Goal: Find specific page/section: Find specific page/section

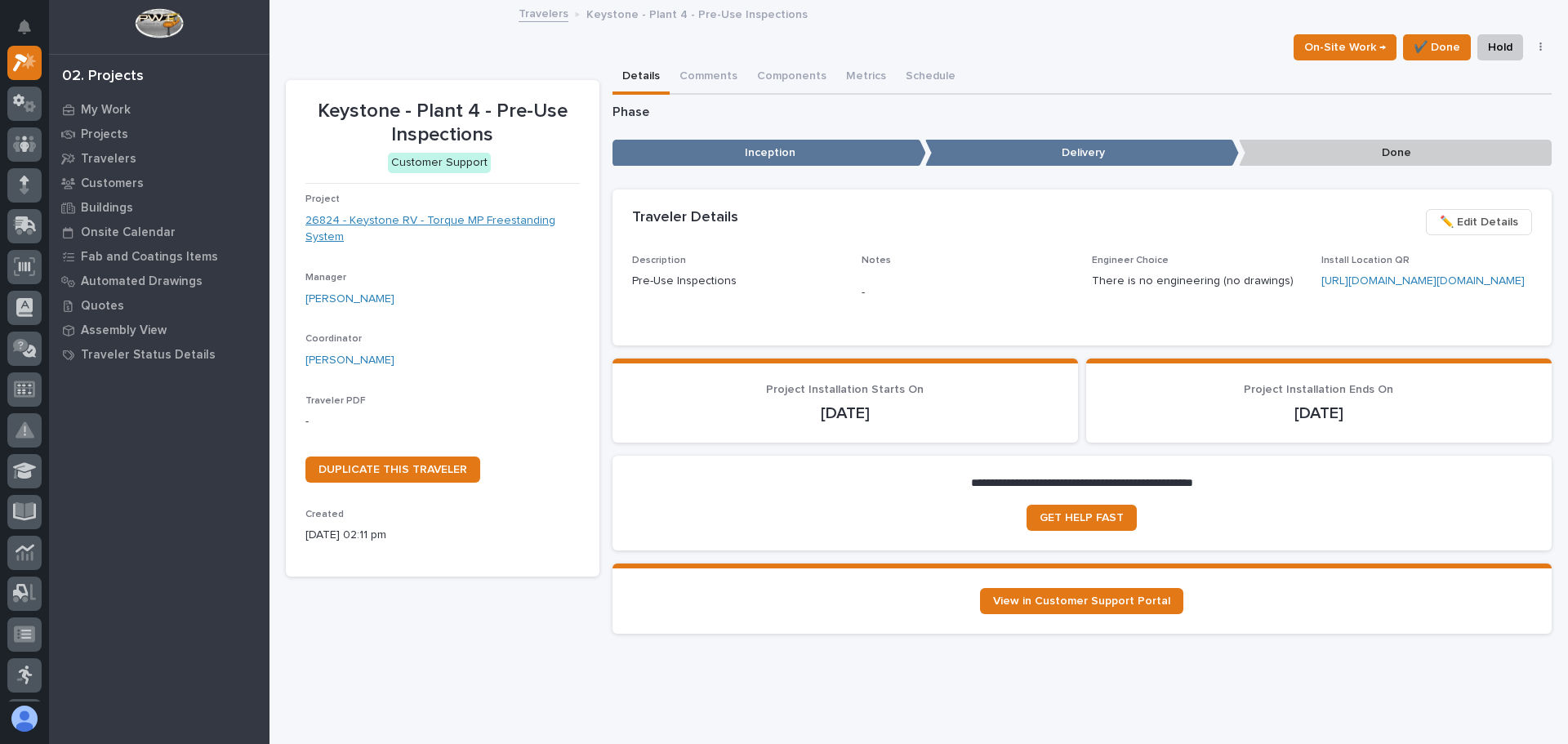
click at [437, 221] on link "26824 - Keystone RV - Torque MP Freestanding System" at bounding box center [443, 229] width 275 height 35
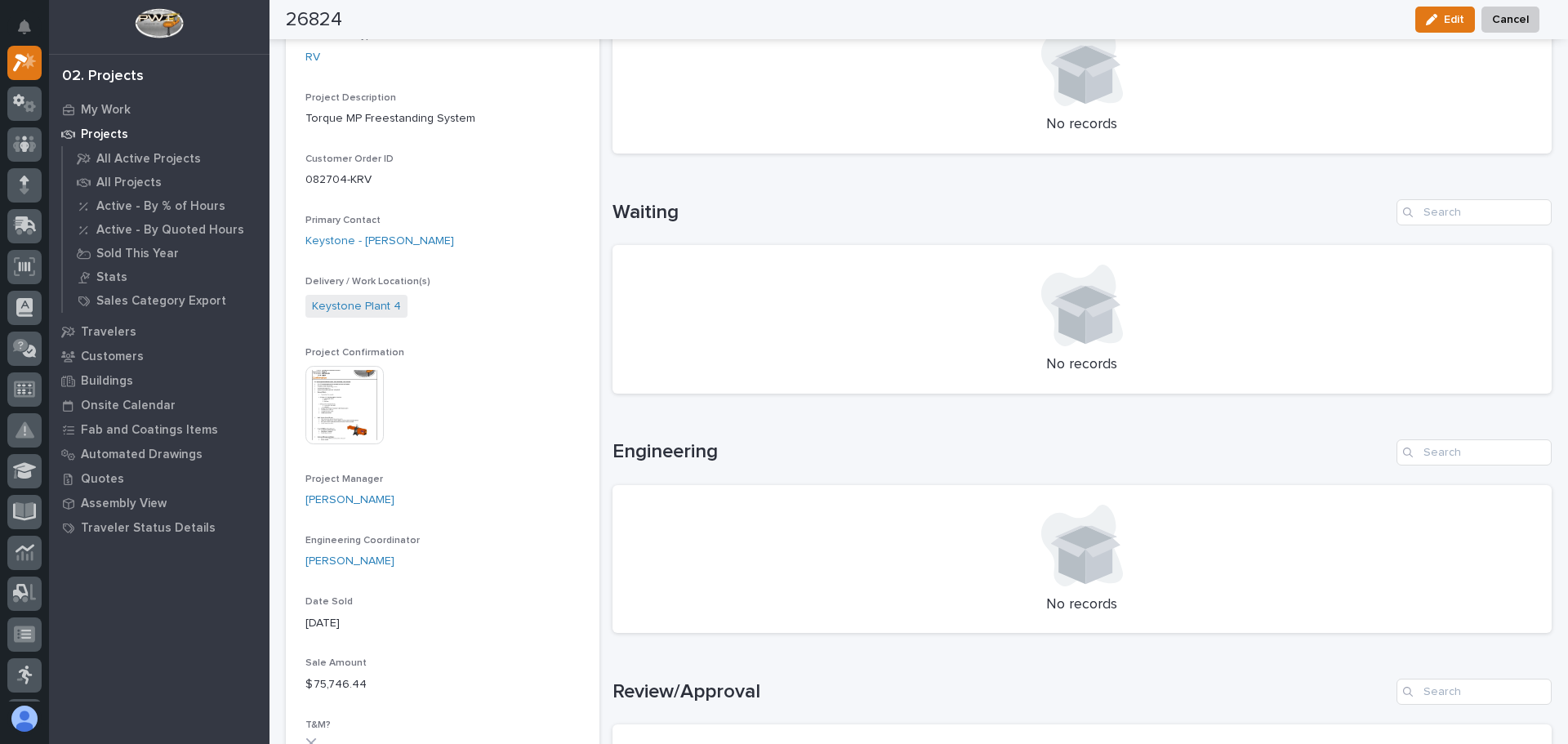
scroll to position [408, 0]
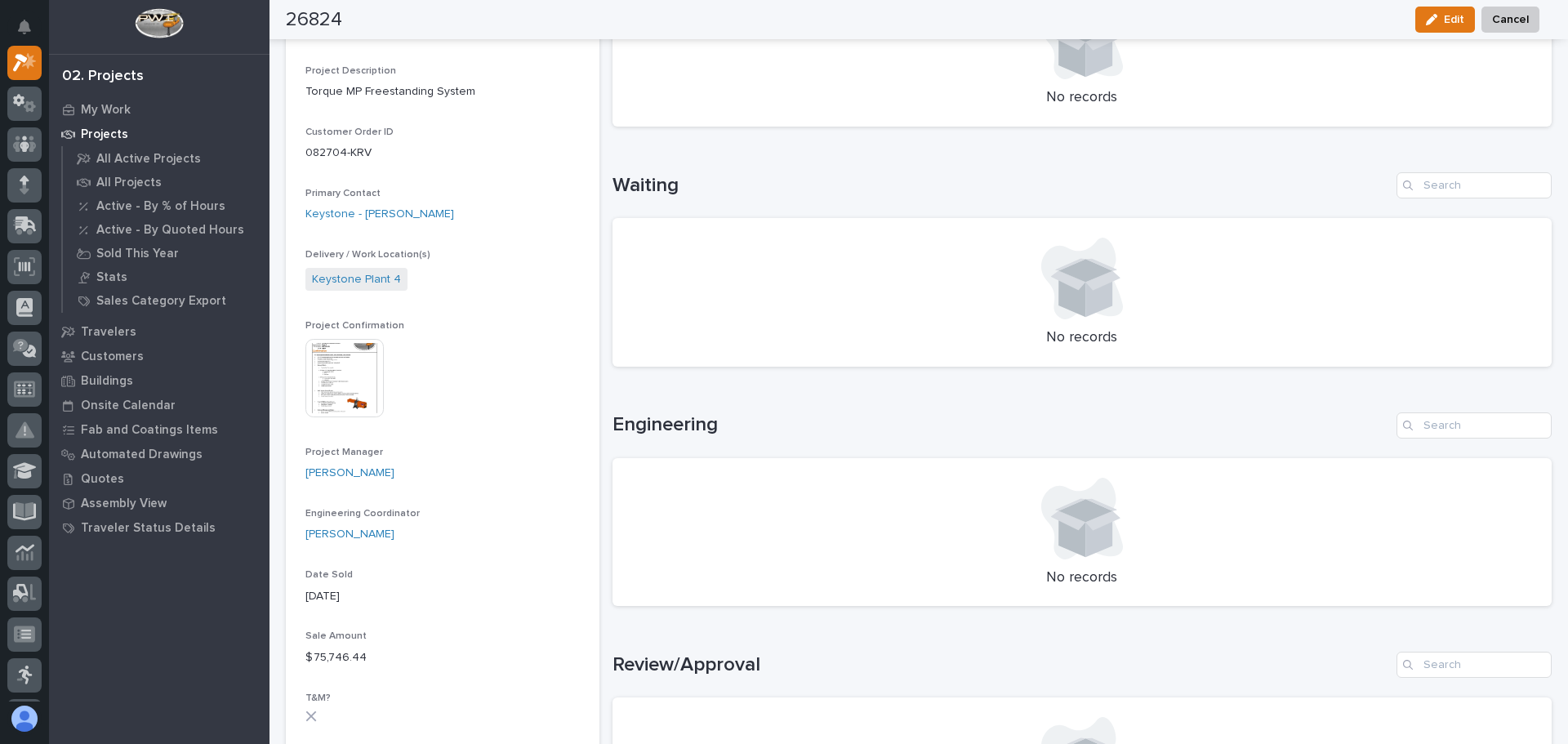
click at [347, 357] on img at bounding box center [345, 378] width 79 height 79
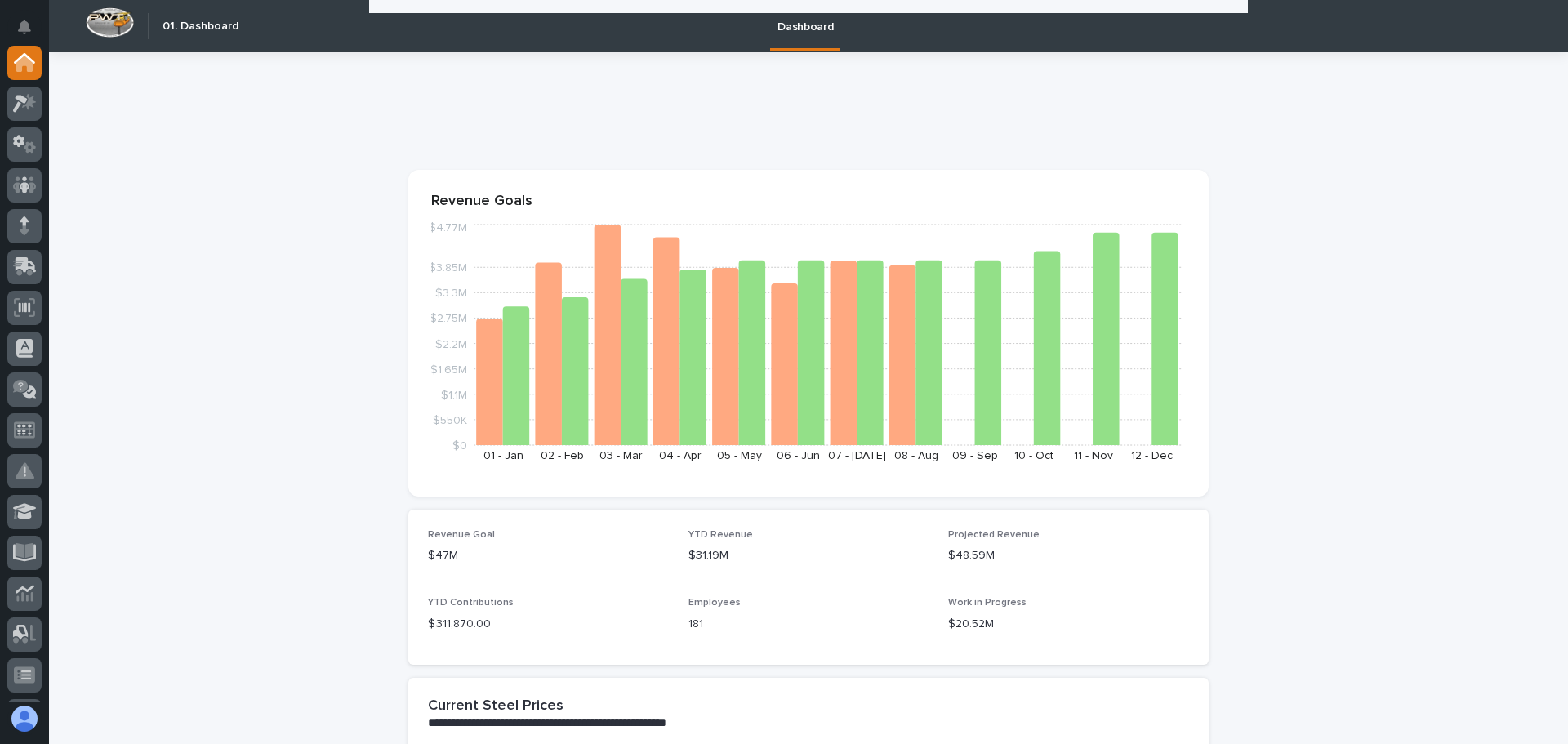
scroll to position [1389, 0]
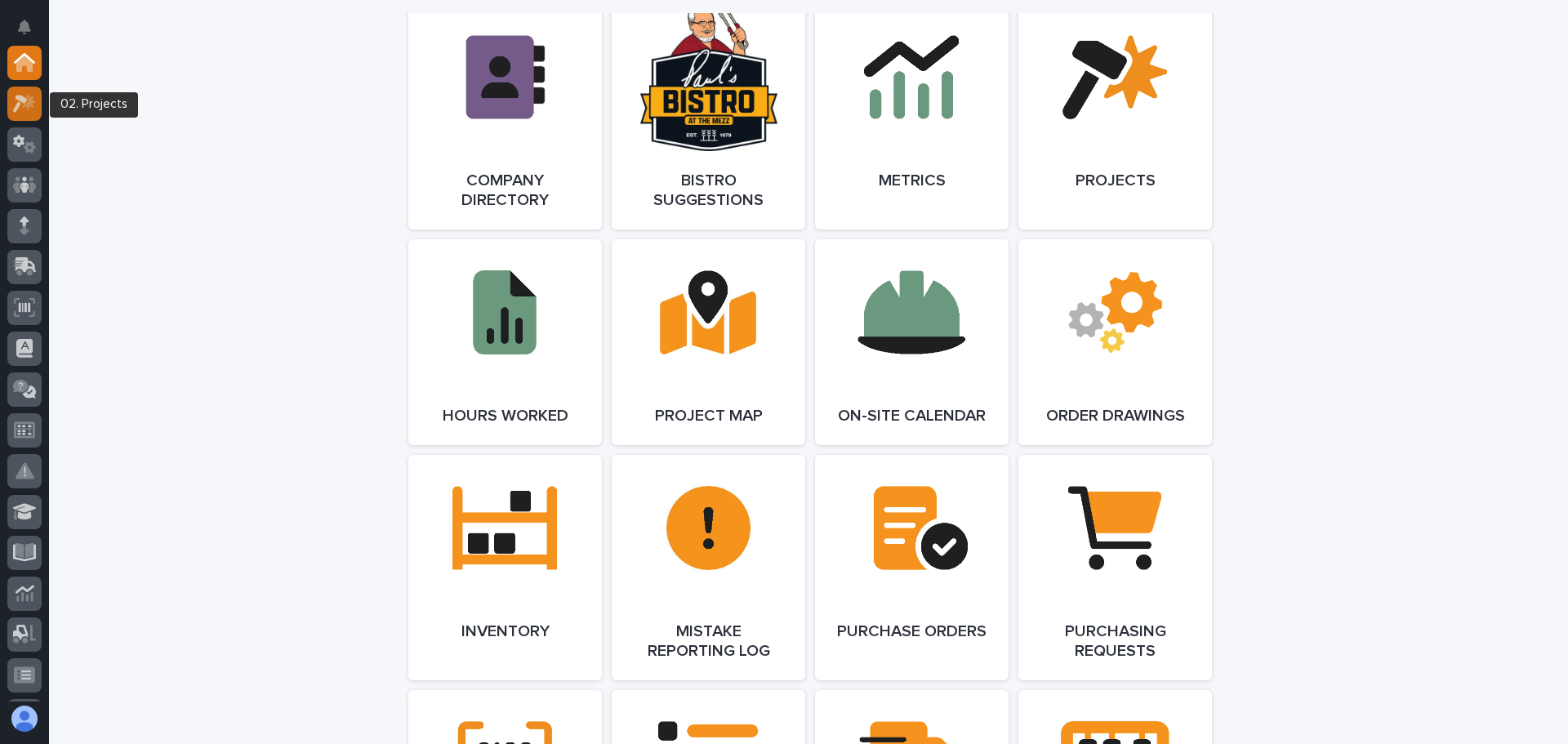
click at [34, 101] on icon at bounding box center [29, 100] width 14 height 16
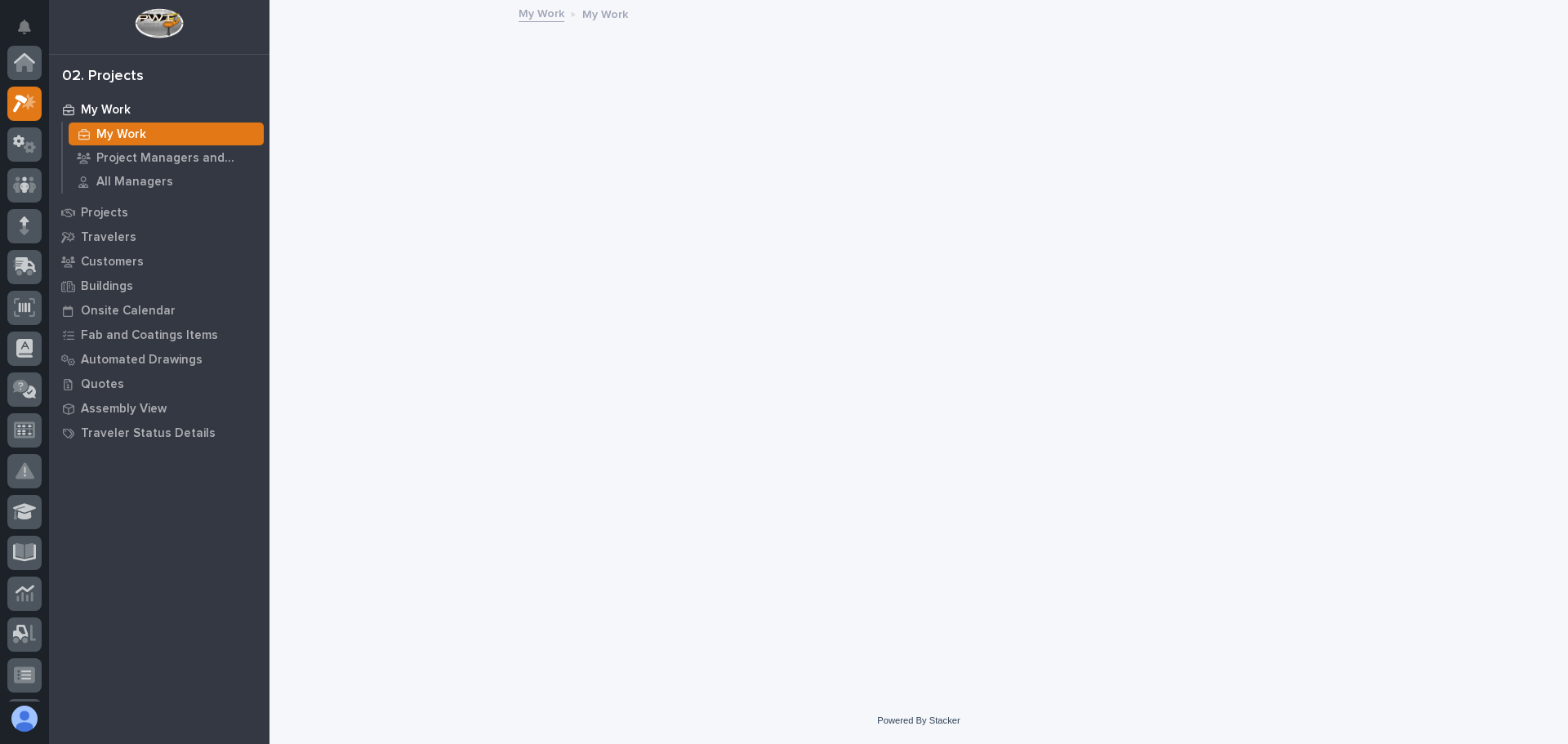
scroll to position [41, 0]
click at [124, 256] on p "Customers" at bounding box center [112, 263] width 63 height 15
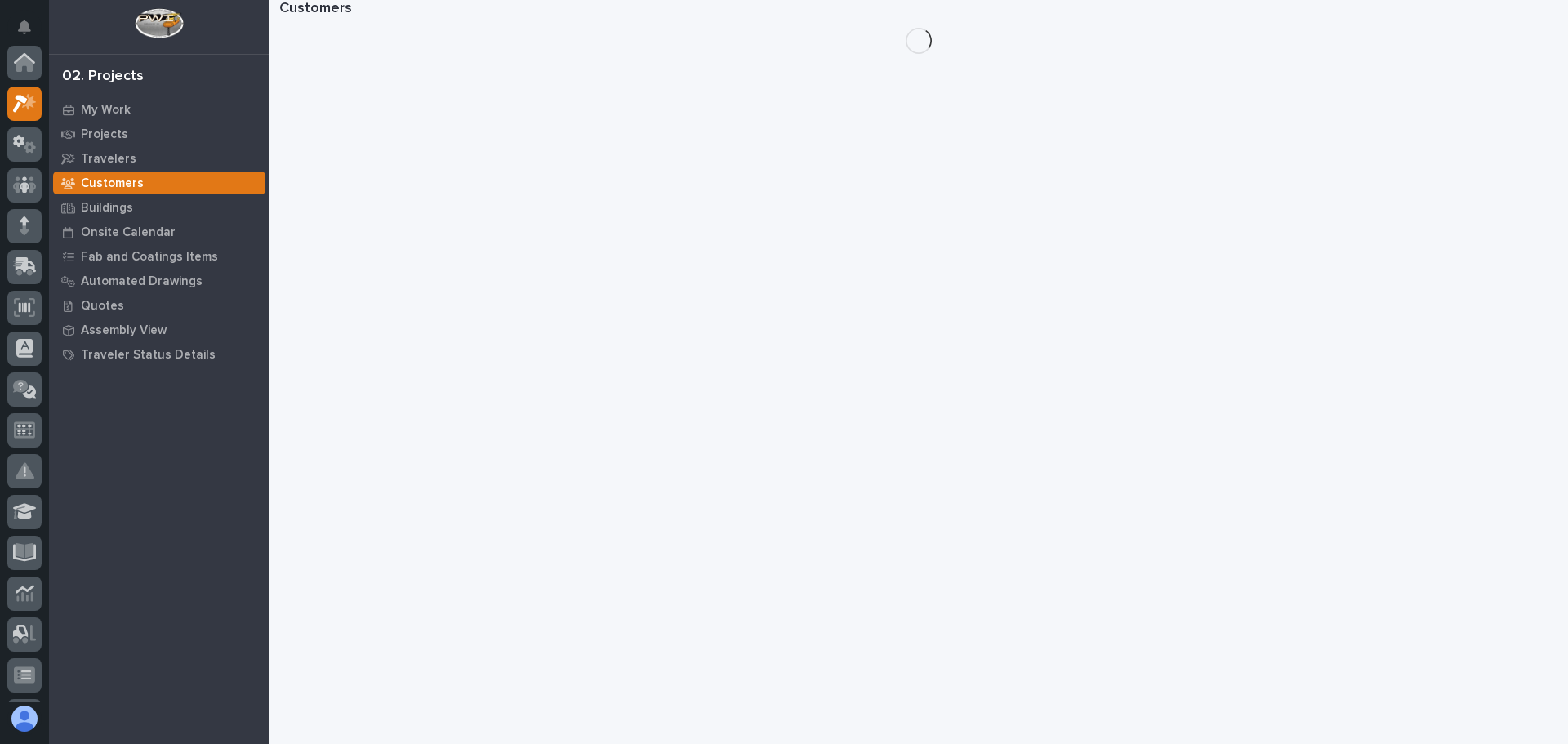
scroll to position [41, 0]
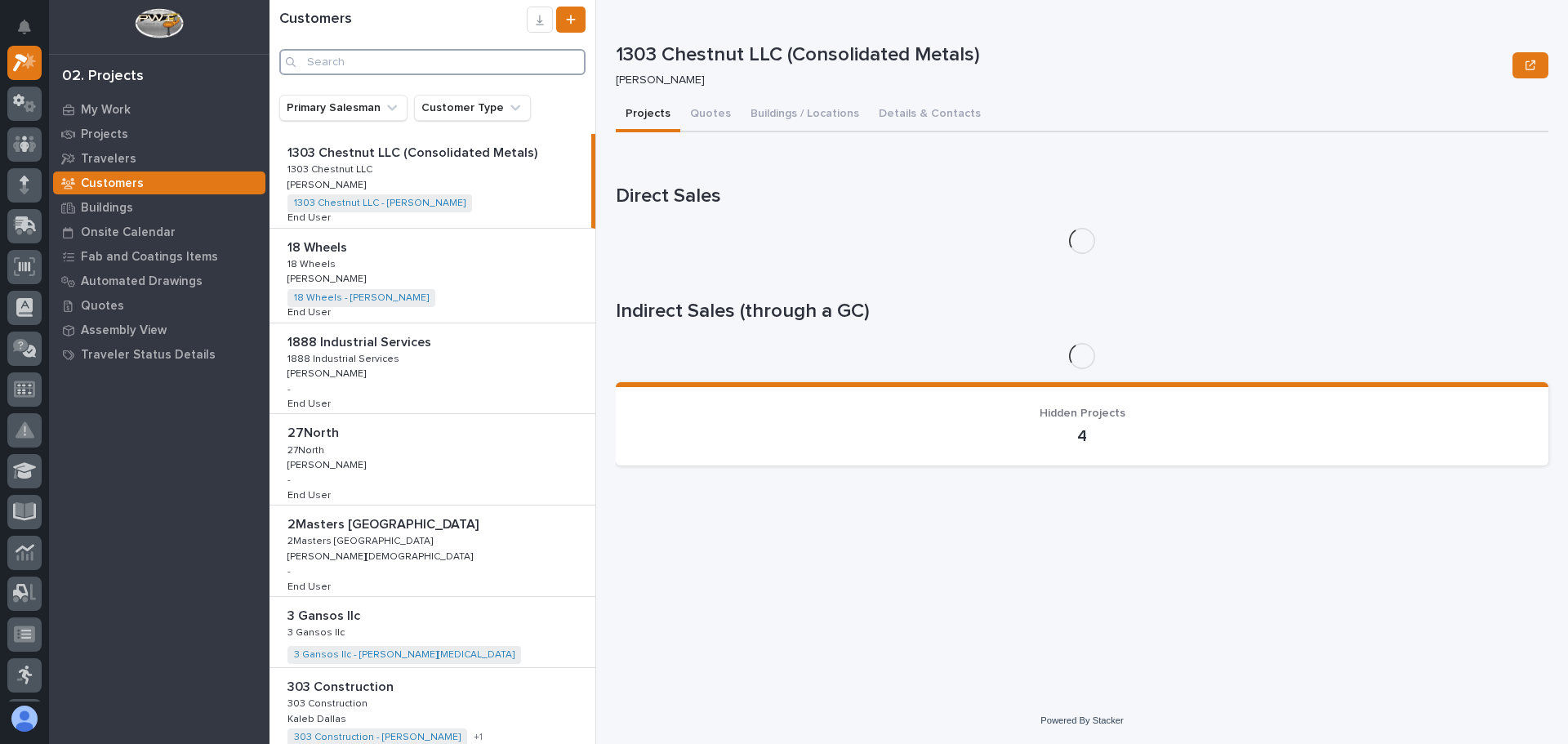
click at [359, 58] on input "Search" at bounding box center [432, 62] width 306 height 26
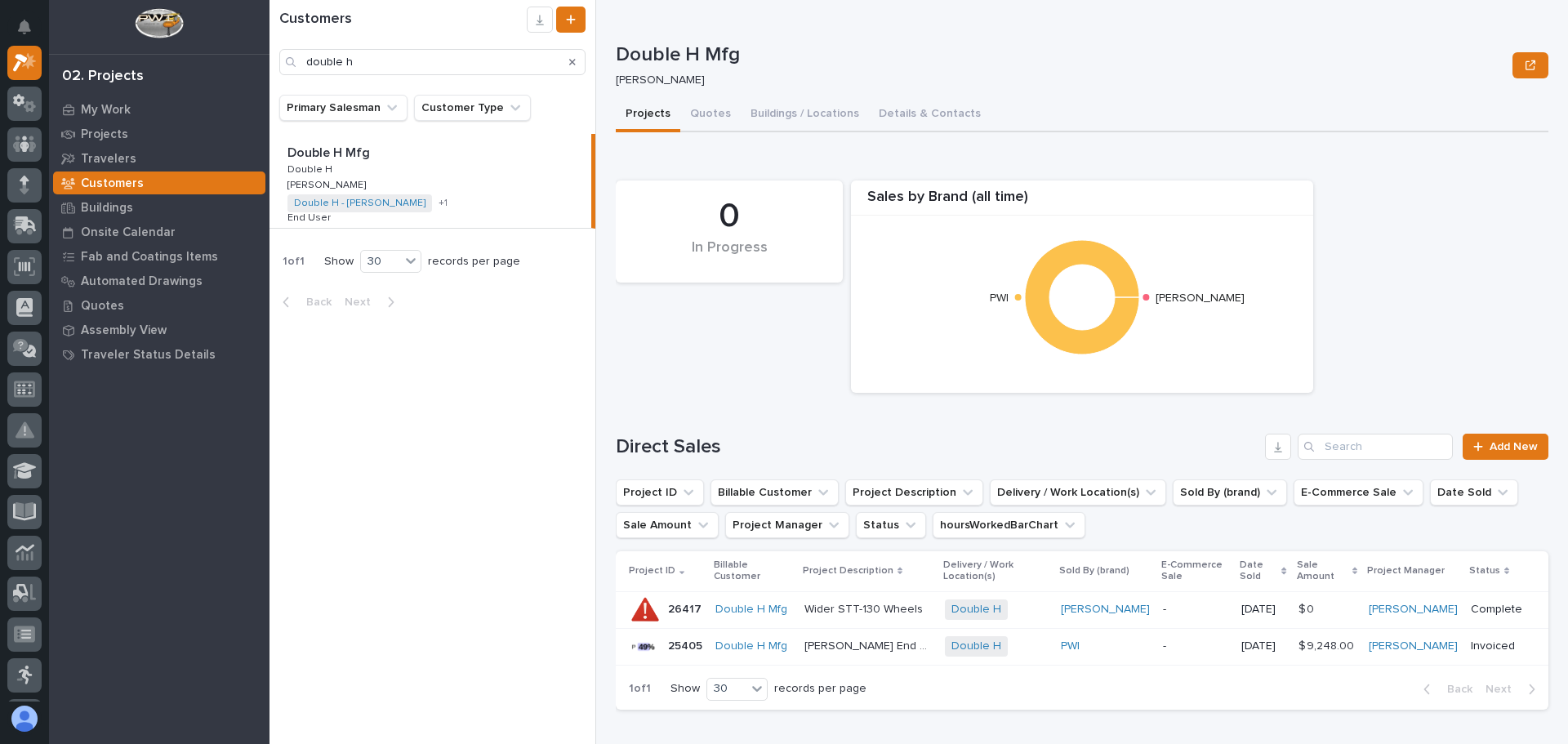
click at [325, 152] on p "Double H Mfg" at bounding box center [329, 151] width 85 height 19
type input "double h"
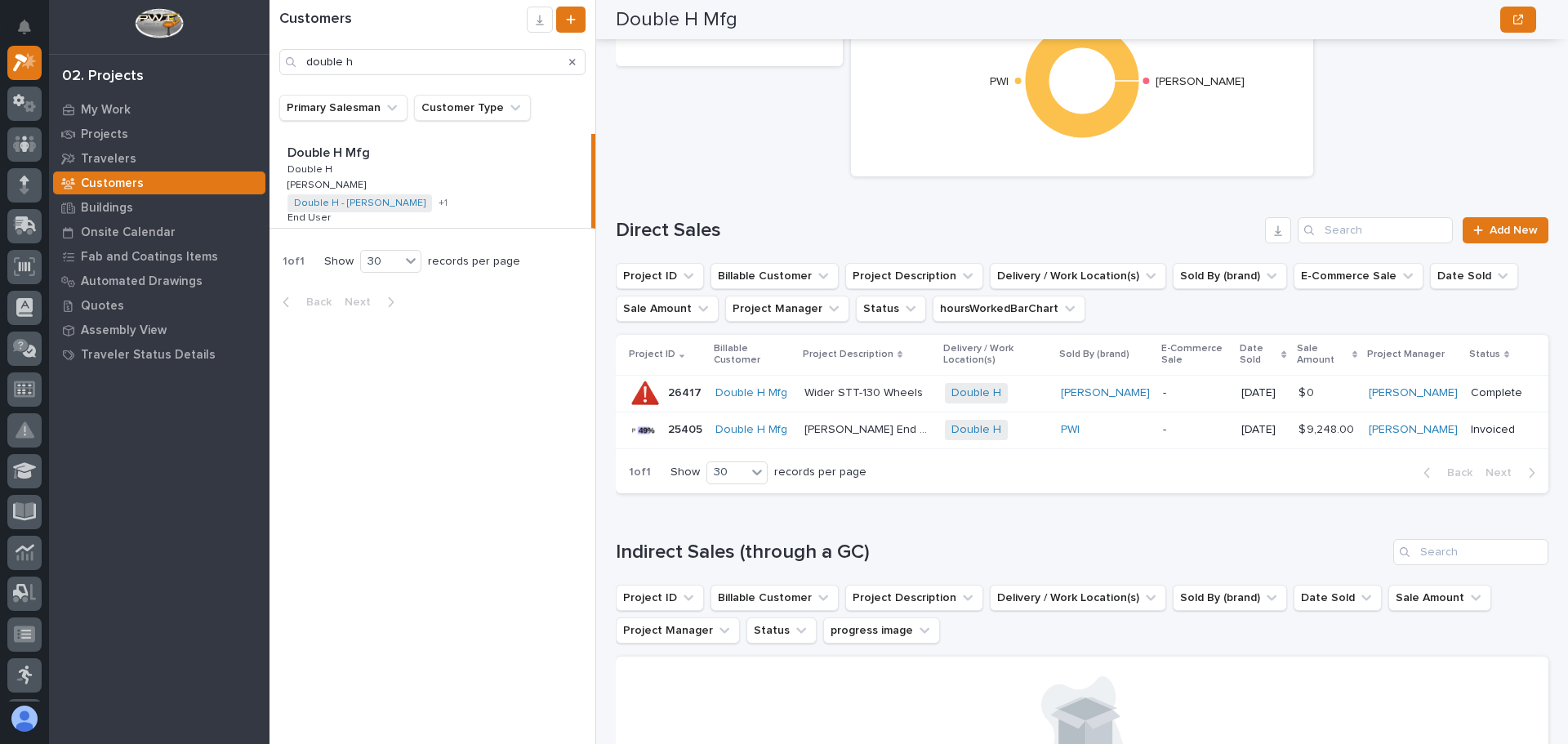
scroll to position [245, 0]
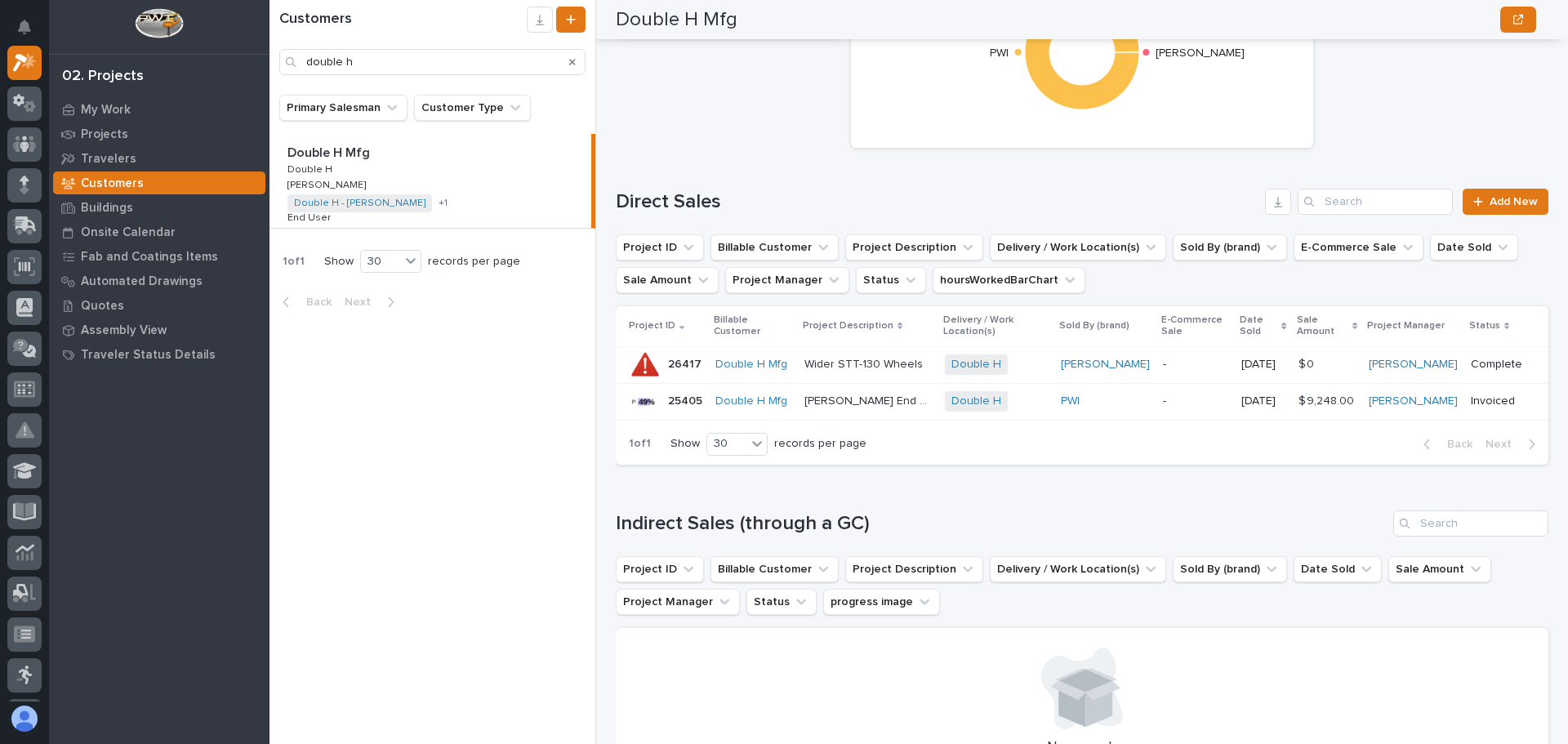
click at [683, 363] on p "26417" at bounding box center [686, 363] width 37 height 17
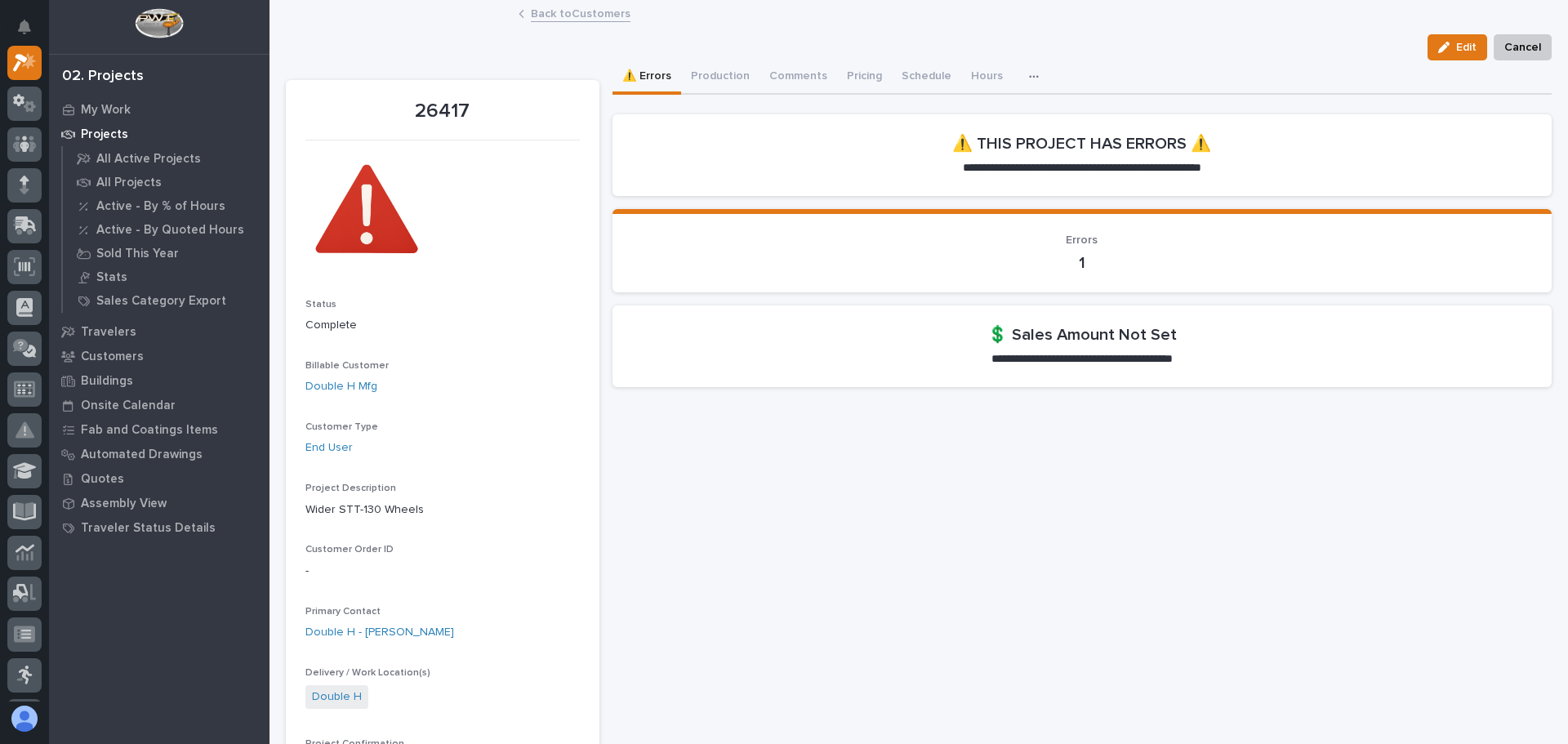
click at [578, 13] on link "Back to Customers" at bounding box center [580, 12] width 99 height 19
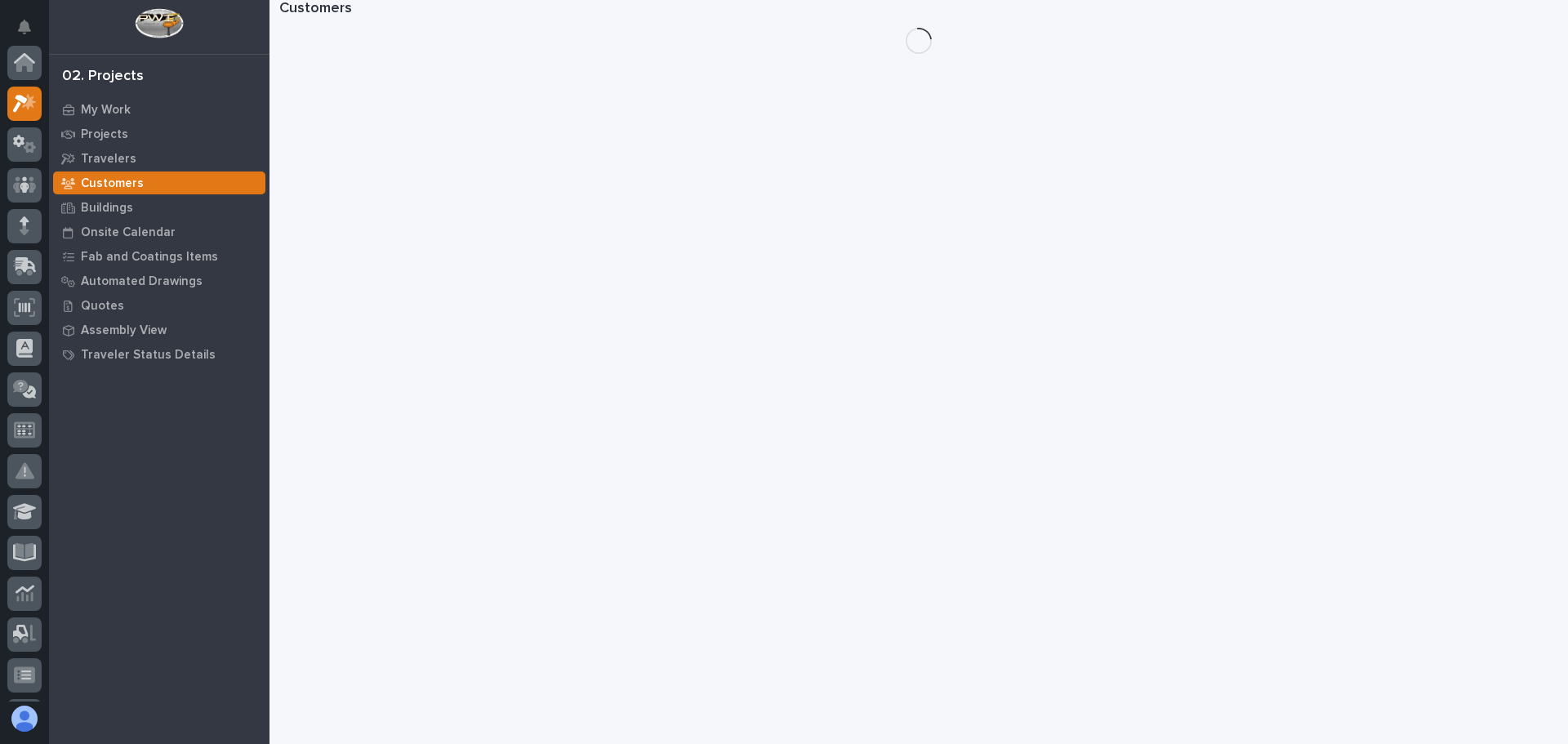
scroll to position [41, 0]
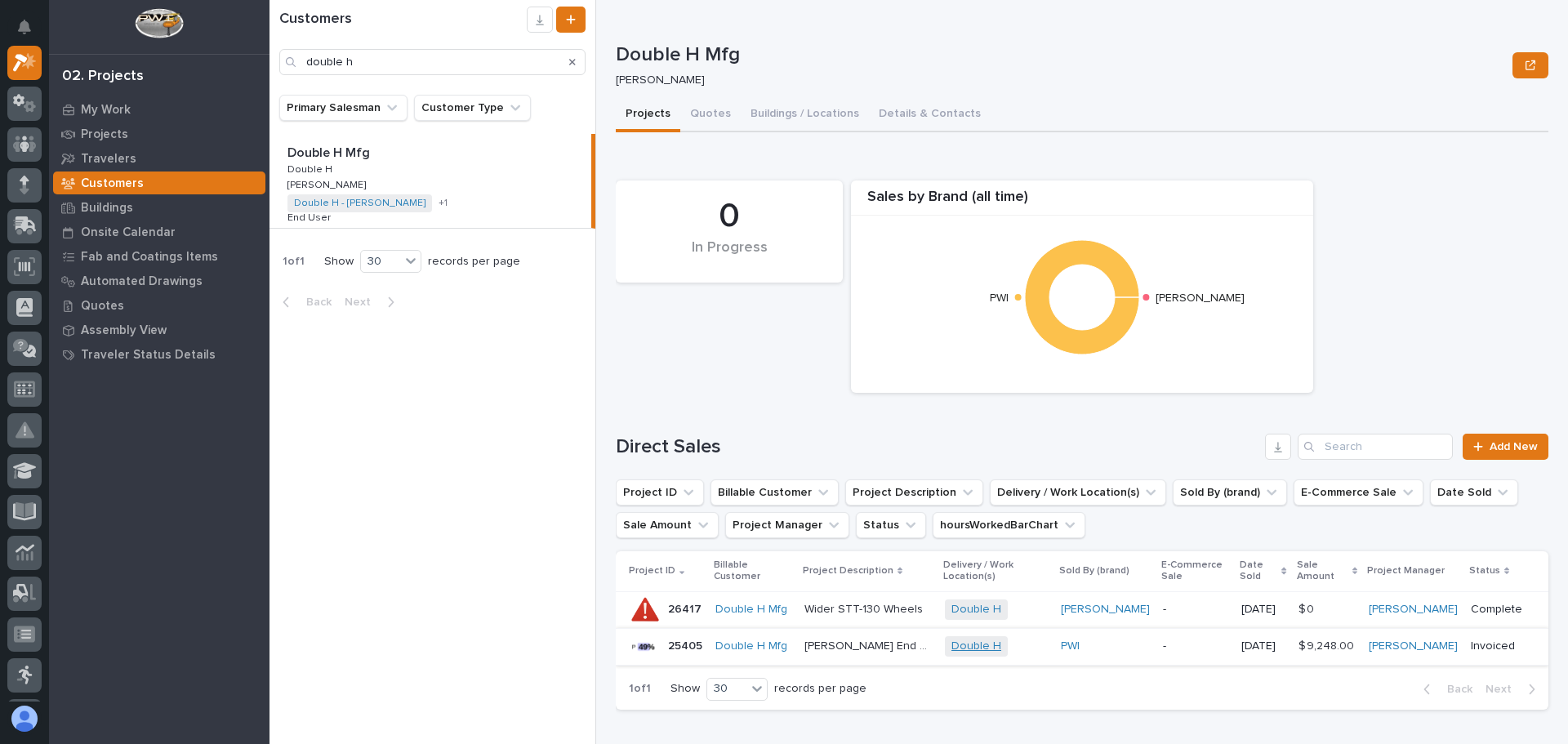
click at [957, 643] on link "Double H" at bounding box center [975, 646] width 50 height 14
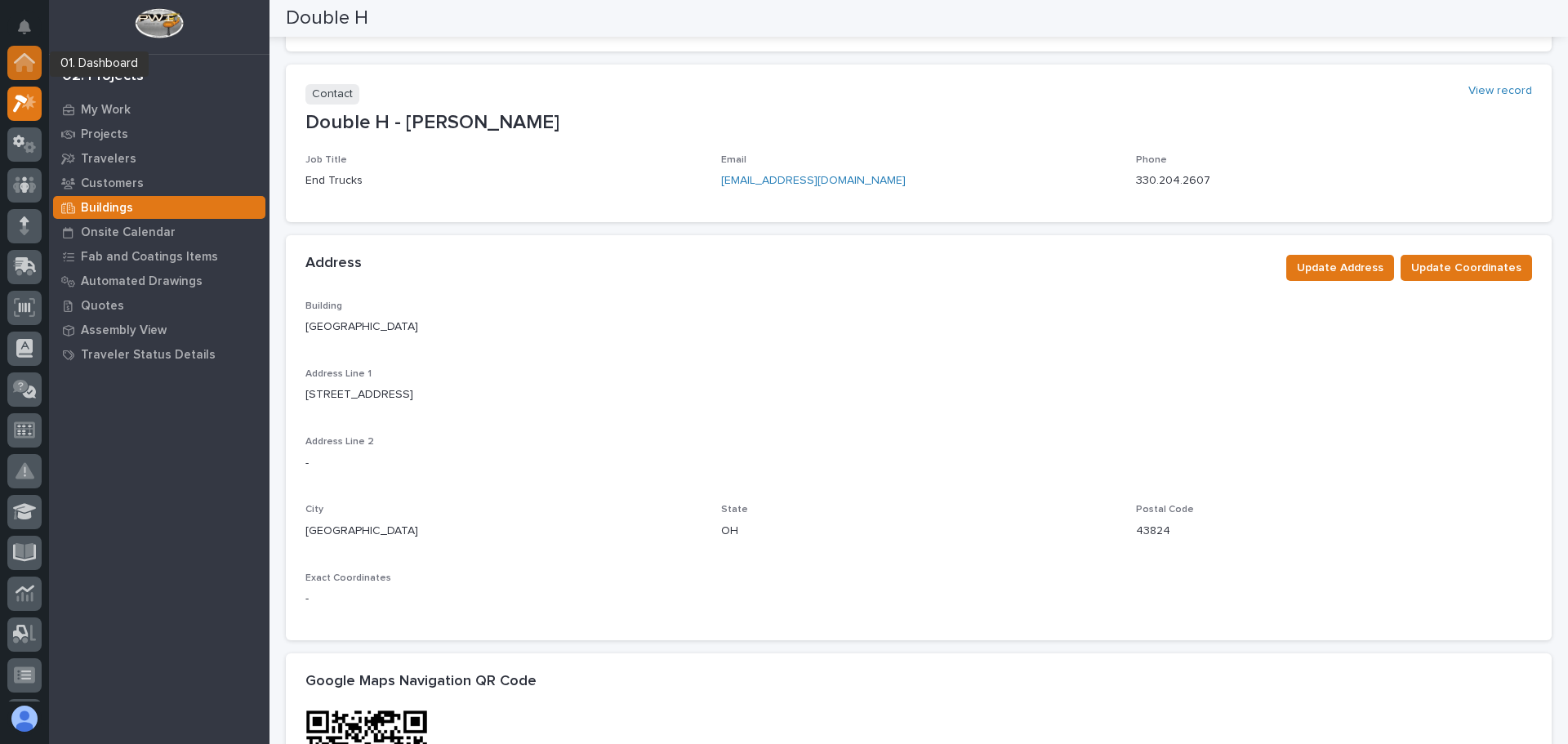
click at [29, 65] on icon at bounding box center [23, 63] width 16 height 16
